Goal: Task Accomplishment & Management: Complete application form

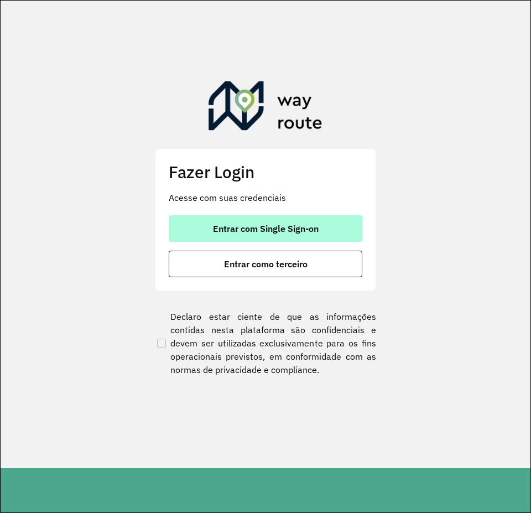
click at [213, 230] on span "Entrar com Single Sign-on" at bounding box center [266, 228] width 106 height 9
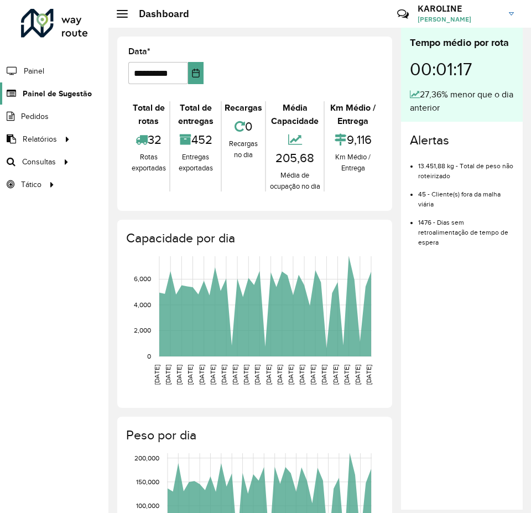
click at [68, 97] on span "Painel de Sugestão" at bounding box center [57, 94] width 69 height 12
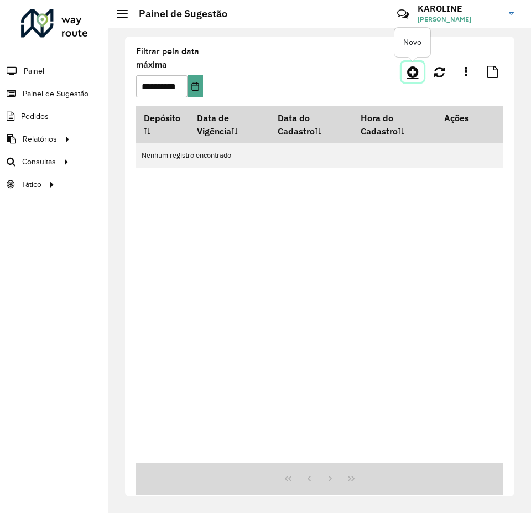
click at [412, 73] on icon at bounding box center [413, 71] width 12 height 13
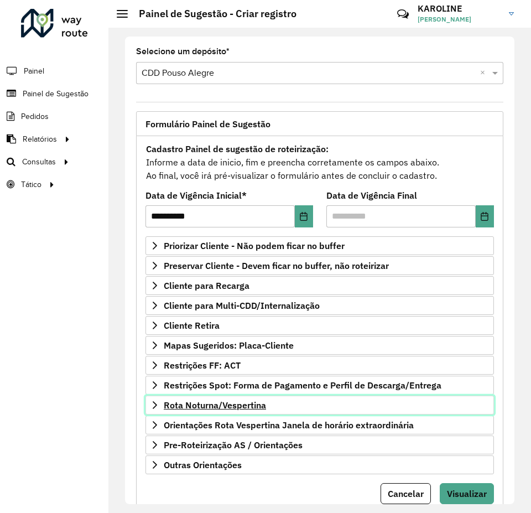
click at [214, 403] on span "Rota Noturna/Vespertina" at bounding box center [215, 405] width 102 height 9
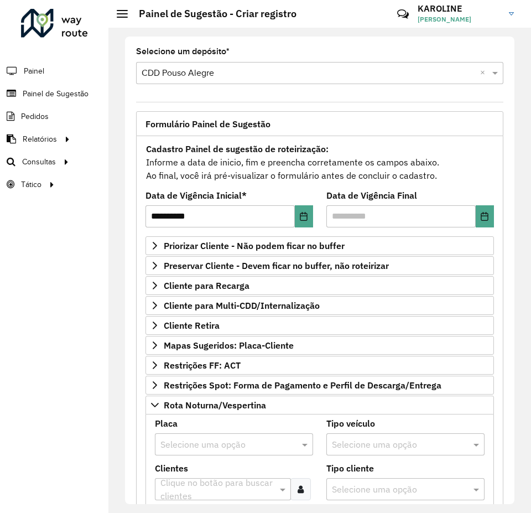
click at [173, 441] on input "text" at bounding box center [222, 444] width 125 height 13
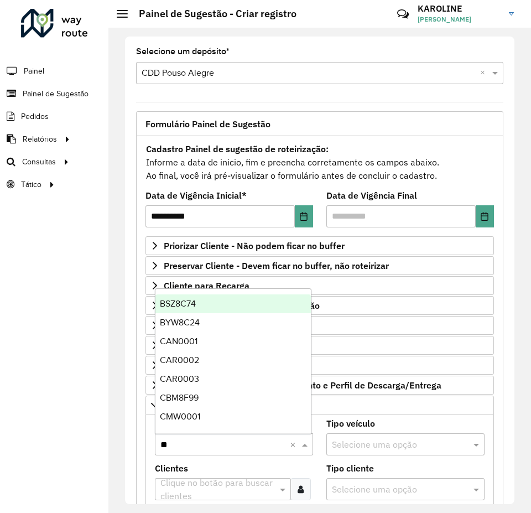
type input "***"
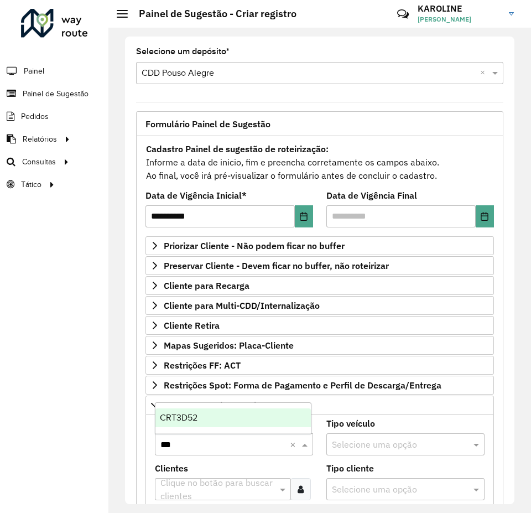
click at [195, 414] on span "CRT3D52" at bounding box center [179, 417] width 38 height 9
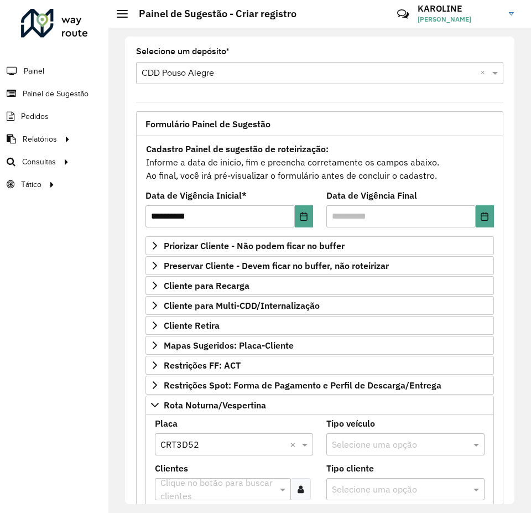
scroll to position [55, 0]
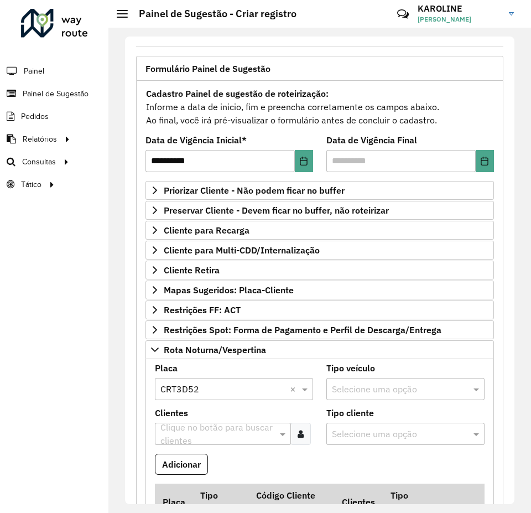
click at [302, 432] on icon at bounding box center [301, 433] width 6 height 9
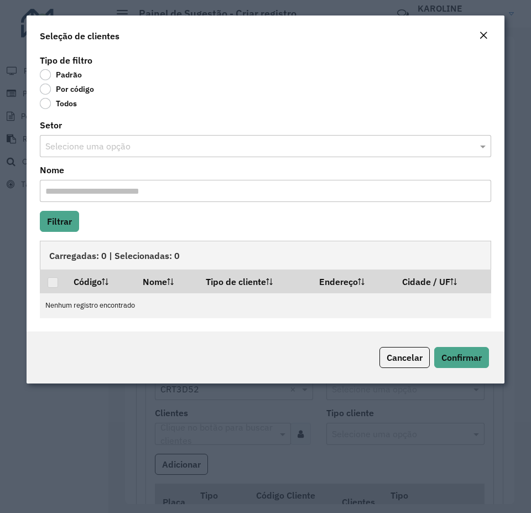
click at [46, 91] on label "Por código" at bounding box center [67, 89] width 54 height 11
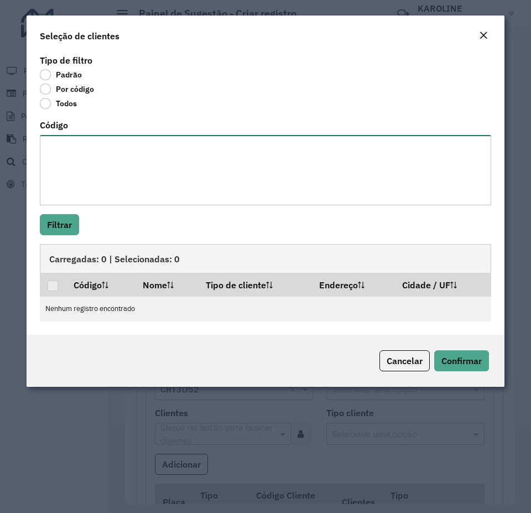
click at [91, 175] on textarea "Código" at bounding box center [265, 170] width 451 height 70
click at [113, 177] on textarea "Código" at bounding box center [265, 170] width 451 height 70
paste textarea "**** ***** ***** **** **** ***** **** ***** ***** ****"
type textarea "**** ***** ***** **** **** ***** **** ***** ***** ****"
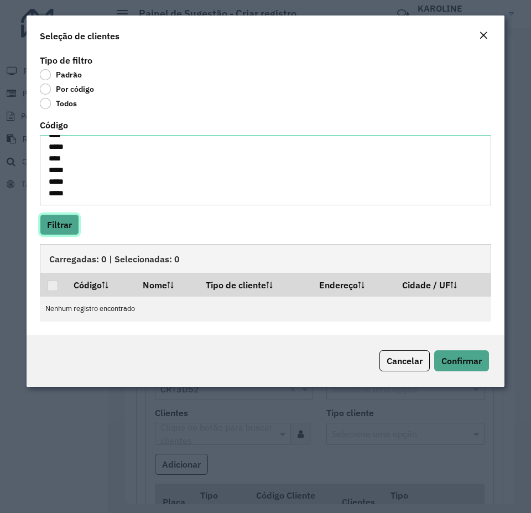
click at [59, 226] on button "Filtrar" at bounding box center [59, 224] width 39 height 21
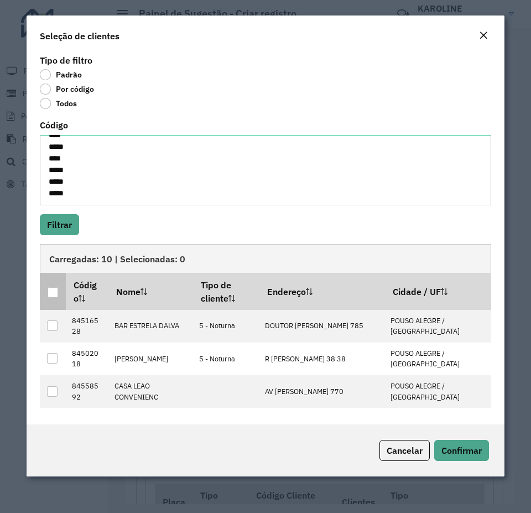
click at [50, 293] on div at bounding box center [53, 292] width 11 height 11
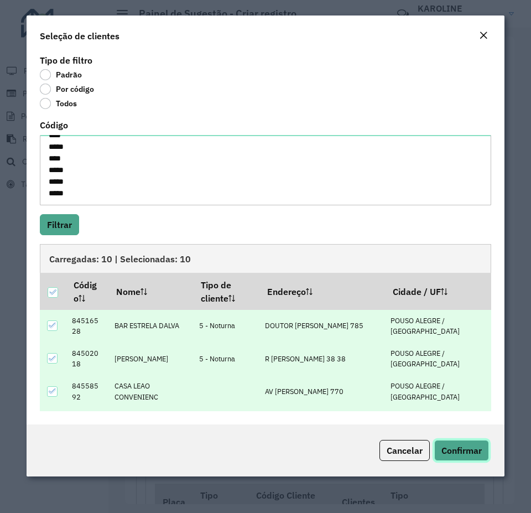
click at [469, 445] on span "Confirmar" at bounding box center [461, 450] width 40 height 11
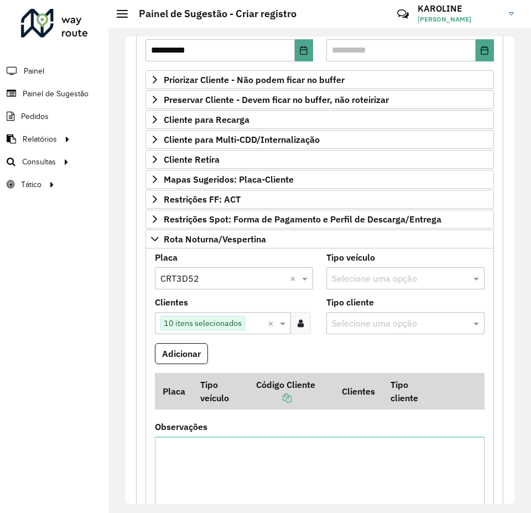
scroll to position [221, 0]
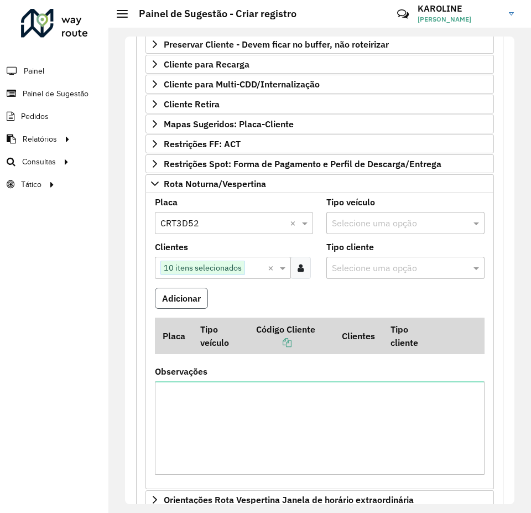
click at [179, 295] on button "Adicionar" at bounding box center [181, 298] width 53 height 21
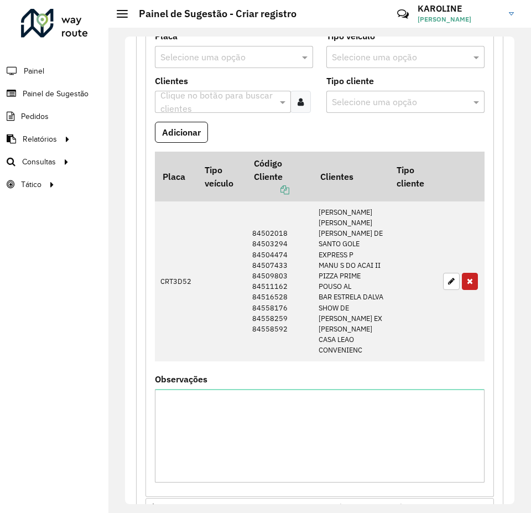
scroll to position [583, 0]
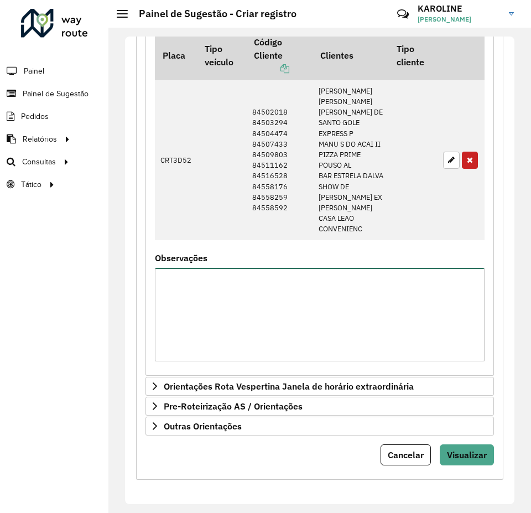
click at [201, 293] on textarea "Observações" at bounding box center [320, 314] width 330 height 93
type textarea "**********"
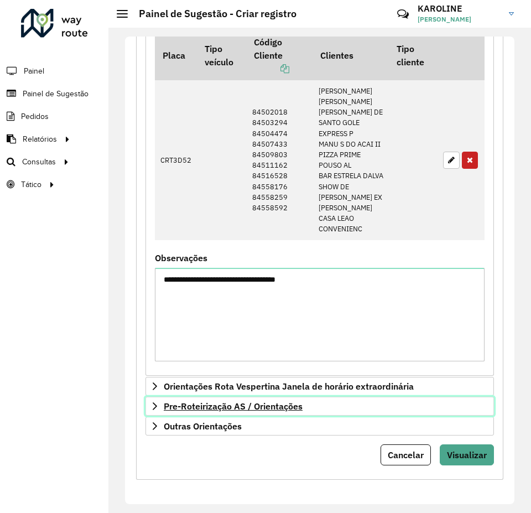
click at [165, 399] on link "Pre-Roteirização AS / Orientações" at bounding box center [319, 406] width 349 height 19
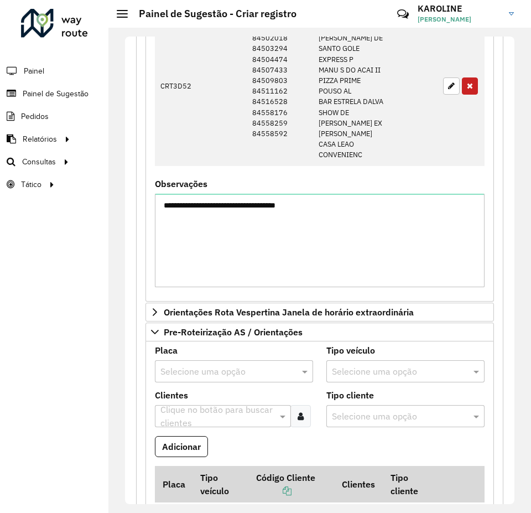
click at [173, 378] on input "text" at bounding box center [222, 371] width 125 height 13
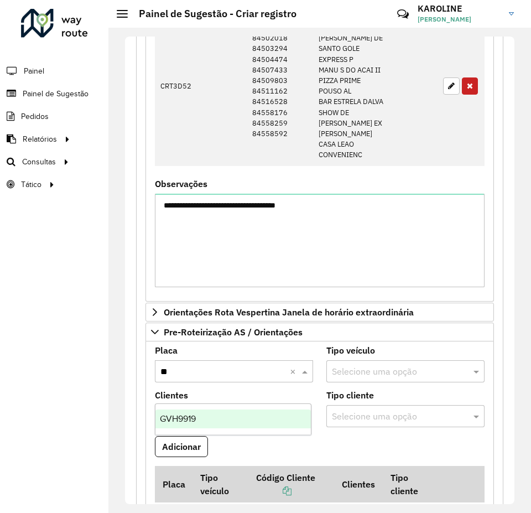
type input "***"
click at [172, 426] on div "GVH9919" at bounding box center [232, 418] width 155 height 19
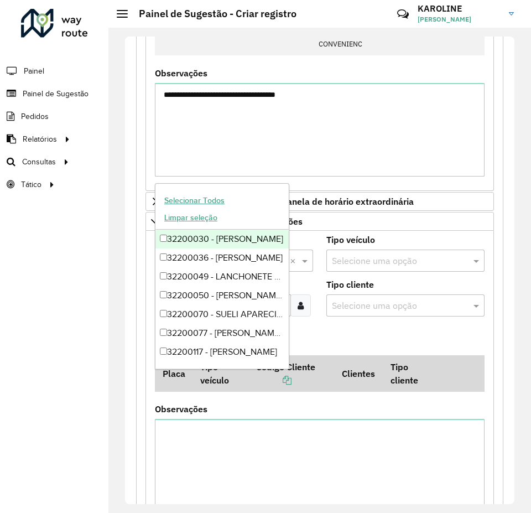
click at [201, 313] on input "text" at bounding box center [217, 305] width 119 height 13
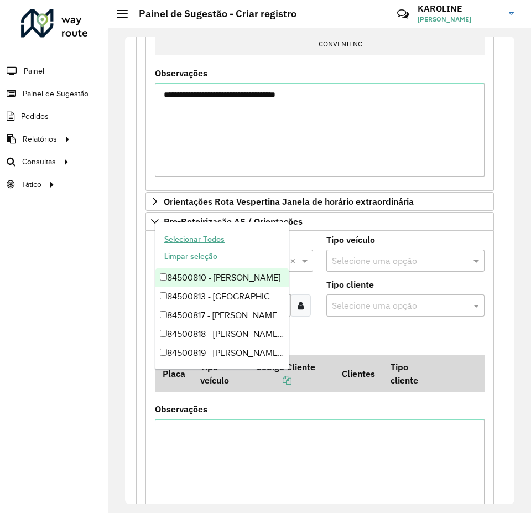
type input "********"
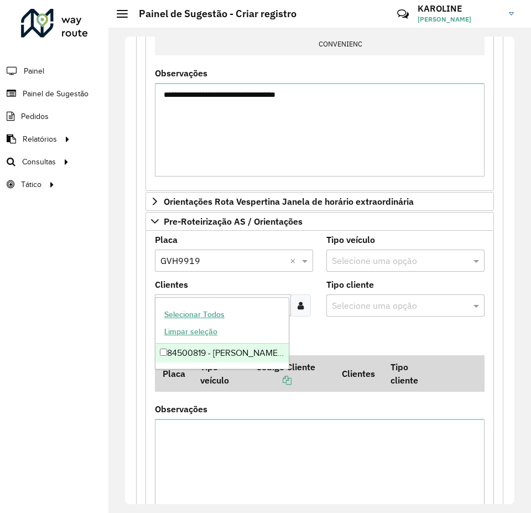
click at [159, 353] on div "84500819 - MAGLIONI RIBEIRO E C" at bounding box center [221, 353] width 133 height 19
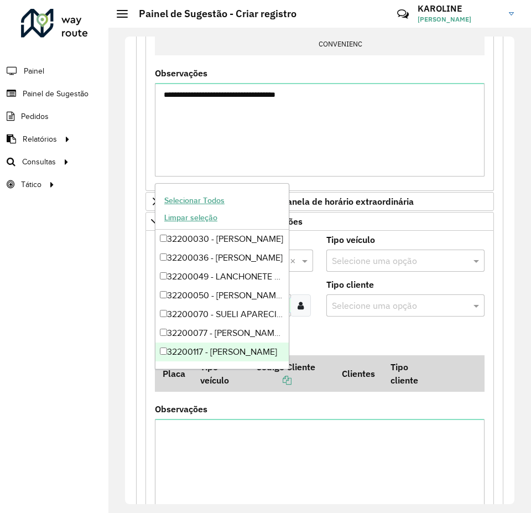
click at [178, 346] on button "Adicionar" at bounding box center [181, 335] width 53 height 21
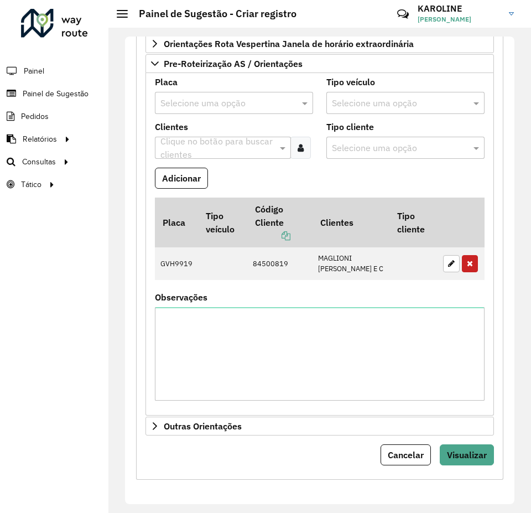
scroll to position [914, 0]
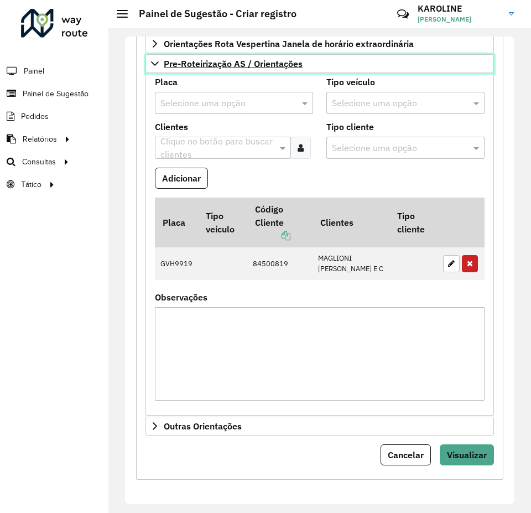
click at [148, 73] on link "Pre-Roteirização AS / Orientações" at bounding box center [319, 63] width 349 height 19
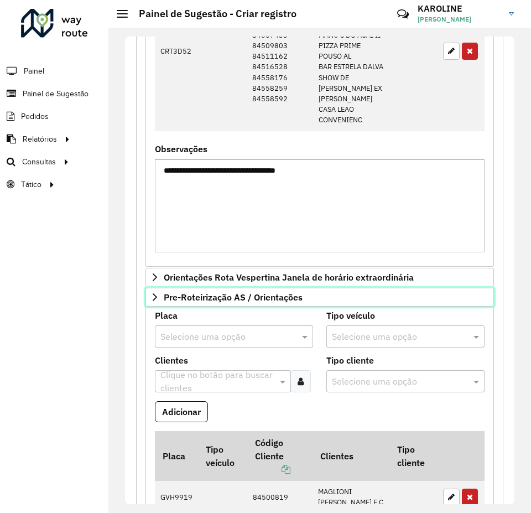
scroll to position [583, 0]
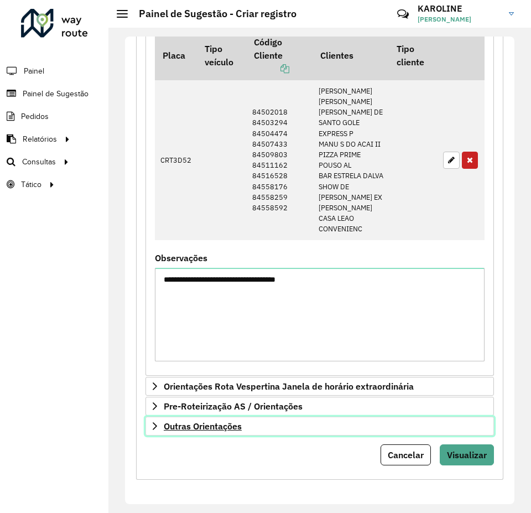
click at [210, 429] on span "Outras Orientações" at bounding box center [203, 426] width 78 height 9
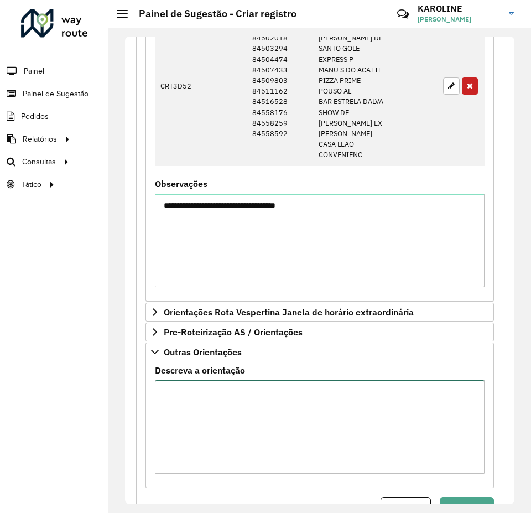
click at [176, 470] on textarea "Descreva a orientação" at bounding box center [320, 426] width 330 height 93
drag, startPoint x: 182, startPoint y: 463, endPoint x: 202, endPoint y: 512, distance: 52.6
click at [183, 467] on textarea "**********" at bounding box center [320, 426] width 330 height 93
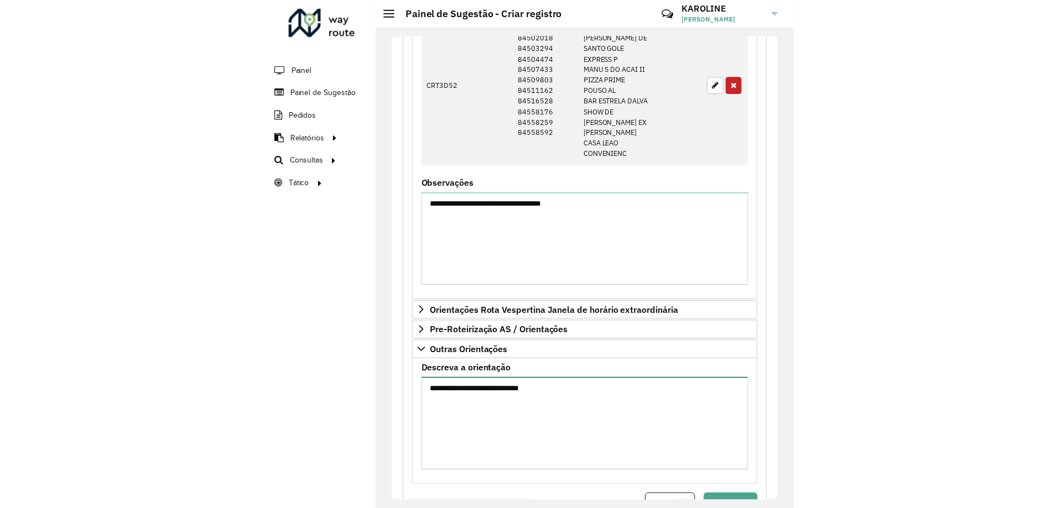
scroll to position [709, 0]
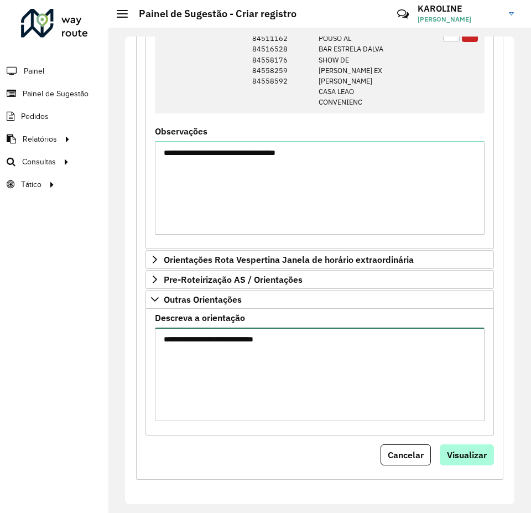
type textarea "**********"
click at [456, 455] on span "Visualizar" at bounding box center [467, 454] width 40 height 11
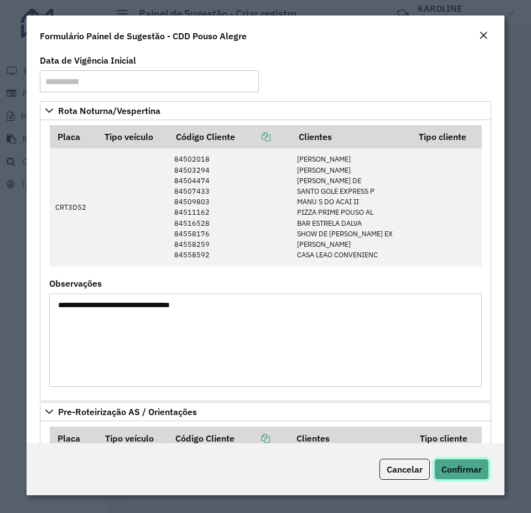
click at [484, 474] on button "Confirmar" at bounding box center [461, 469] width 55 height 21
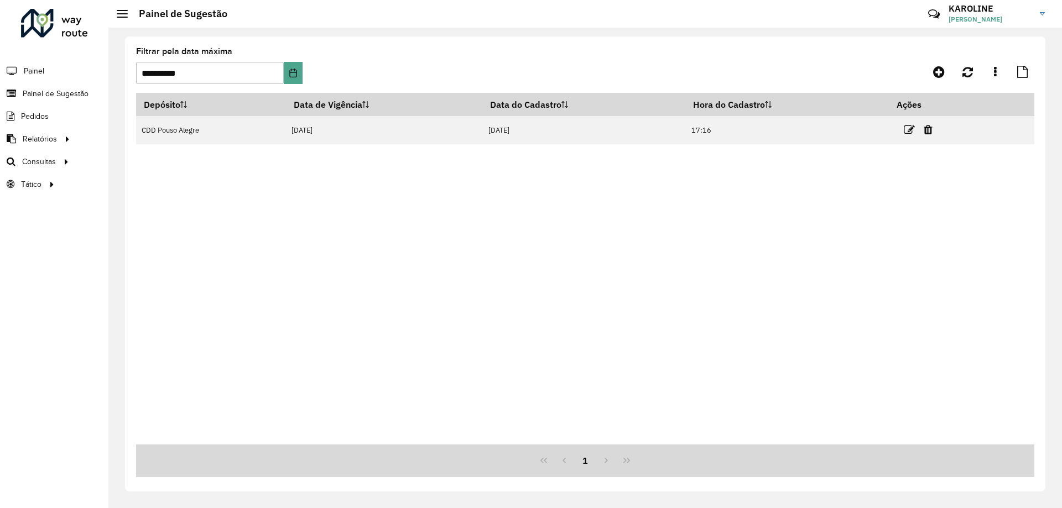
click at [407, 287] on div "Depósito Data de Vigência Data do Cadastro Hora do Cadastro Ações CDD Pouso Ale…" at bounding box center [585, 269] width 898 height 352
